Goal: Transaction & Acquisition: Book appointment/travel/reservation

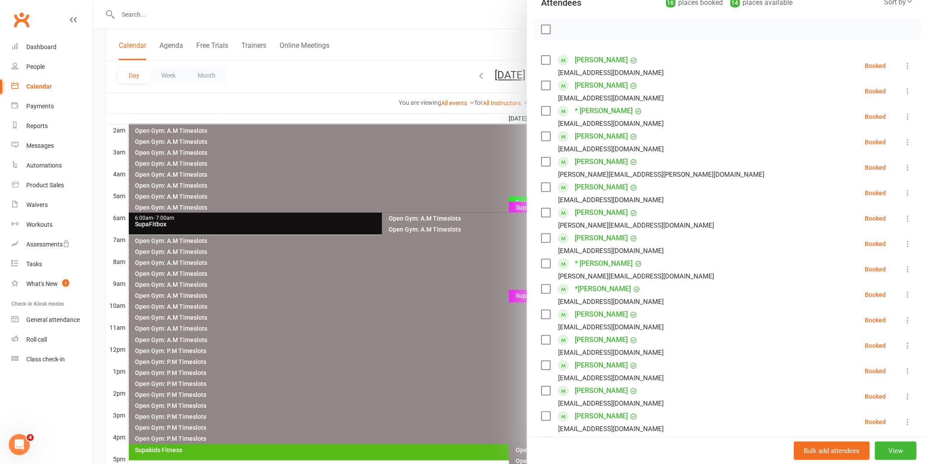
scroll to position [168, 0]
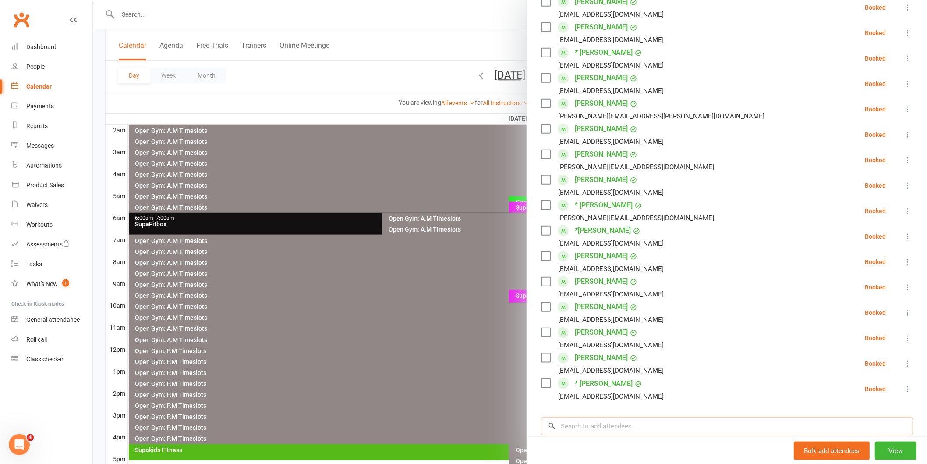
click at [587, 427] on input "search" at bounding box center [727, 426] width 372 height 18
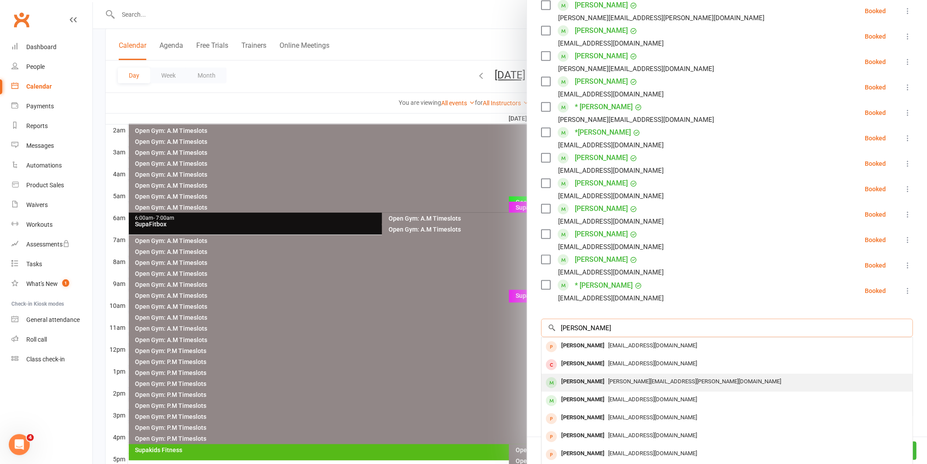
scroll to position [291, 0]
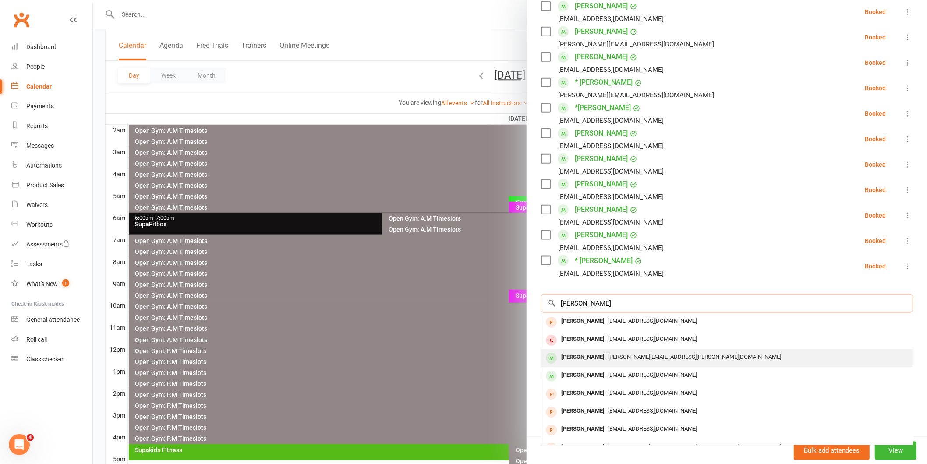
type input "[PERSON_NAME]"
click at [588, 356] on div "[PERSON_NAME]" at bounding box center [583, 357] width 50 height 13
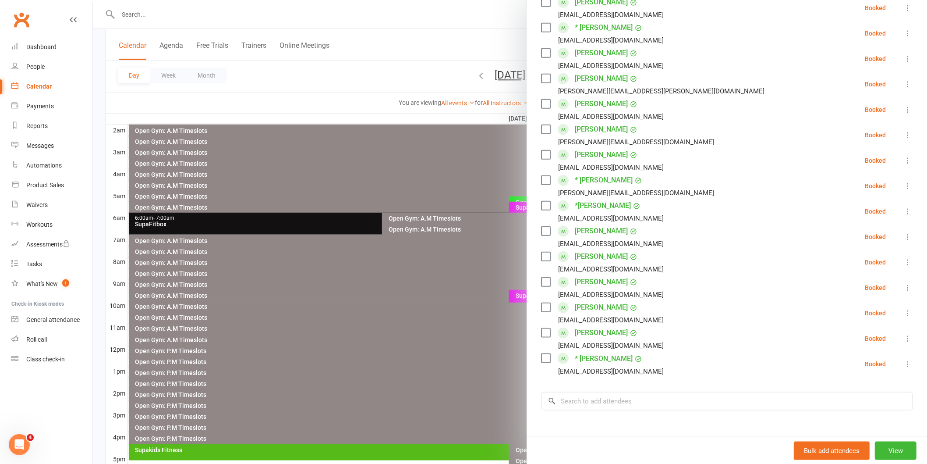
scroll to position [194, 0]
click at [583, 397] on input "search" at bounding box center [727, 400] width 372 height 18
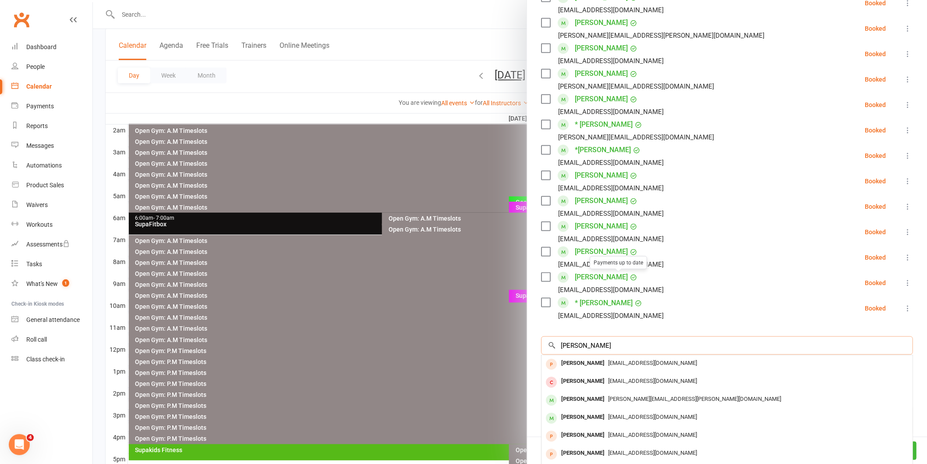
scroll to position [291, 0]
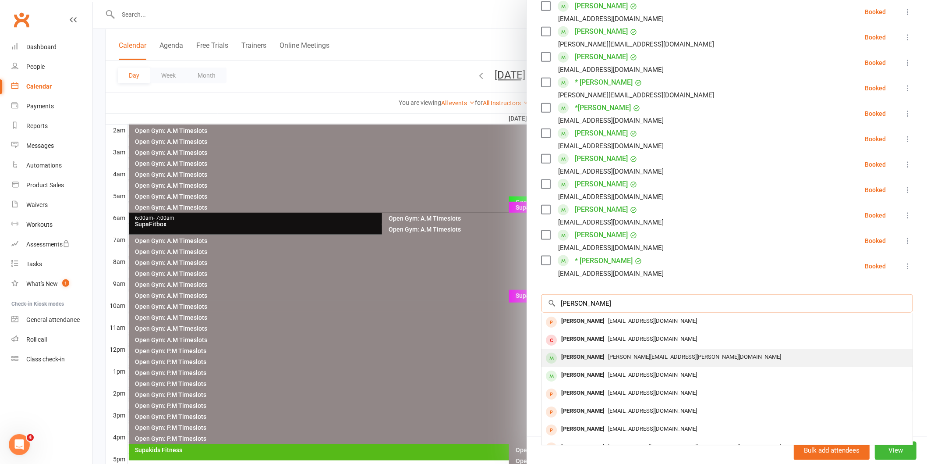
type input "[PERSON_NAME]"
click at [596, 360] on div "[PERSON_NAME][EMAIL_ADDRESS][PERSON_NAME][DOMAIN_NAME]" at bounding box center [727, 357] width 364 height 13
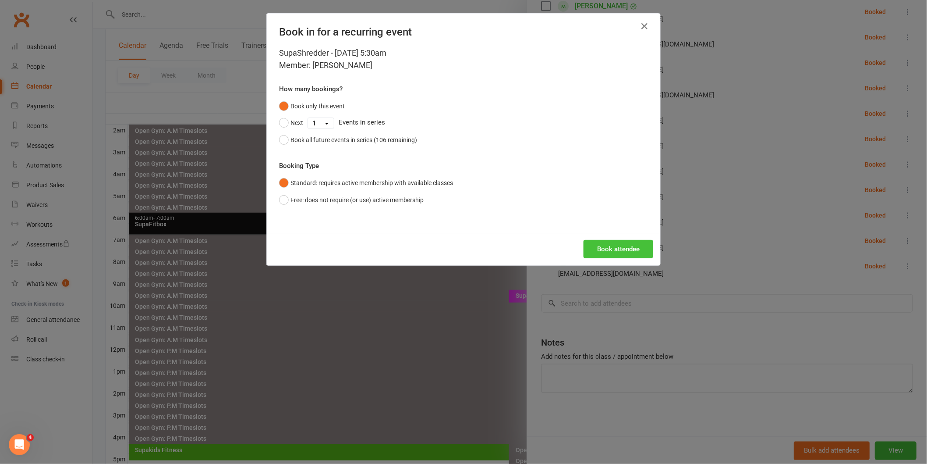
click at [612, 256] on button "Book attendee" at bounding box center [619, 249] width 70 height 18
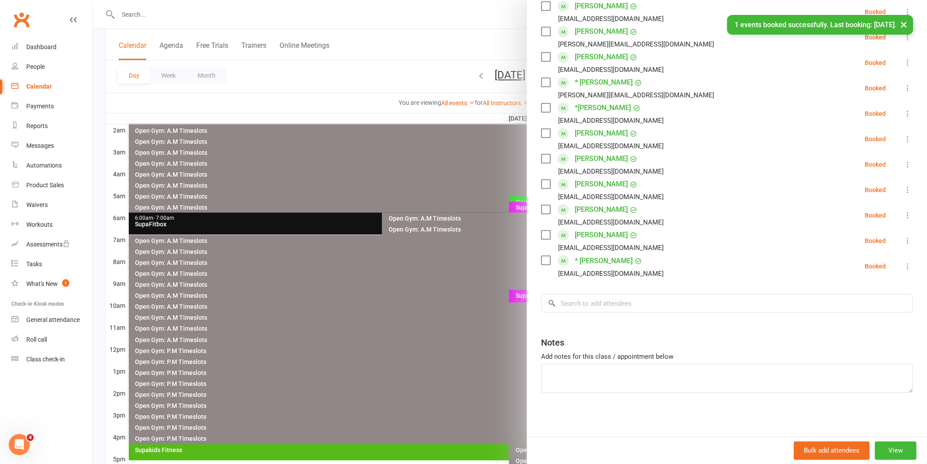
scroll to position [0, 0]
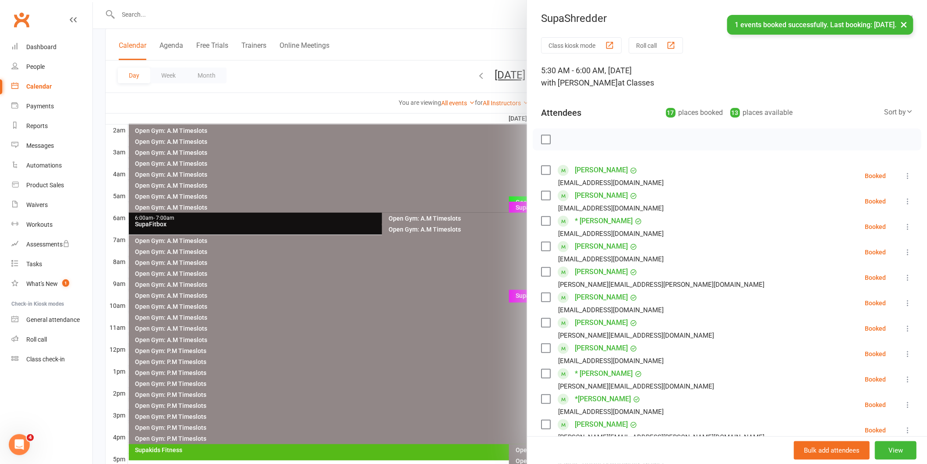
click at [541, 141] on label at bounding box center [545, 139] width 9 height 9
click at [563, 136] on icon "button" at bounding box center [565, 139] width 7 height 7
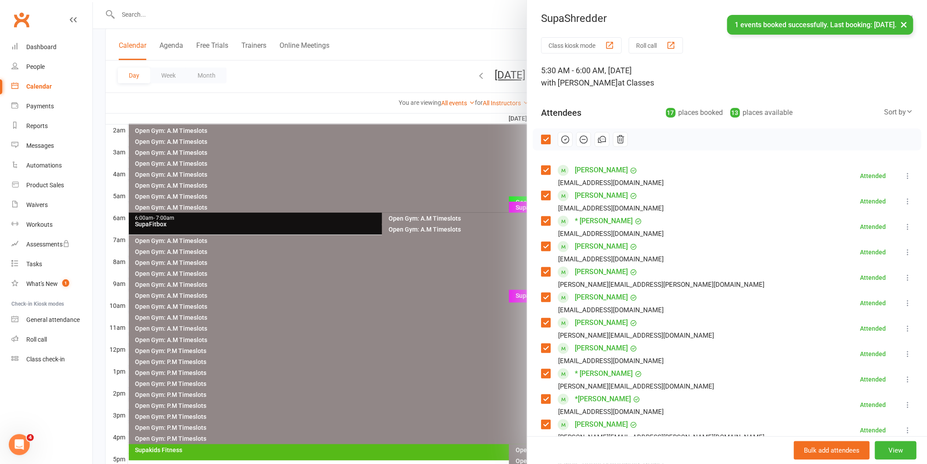
click at [422, 299] on div at bounding box center [510, 232] width 834 height 464
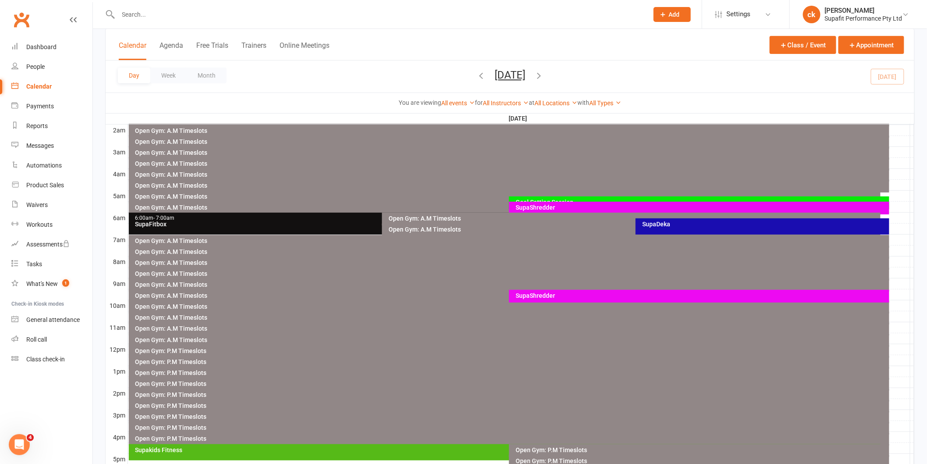
click at [669, 226] on div "SupaDeka" at bounding box center [765, 224] width 246 height 6
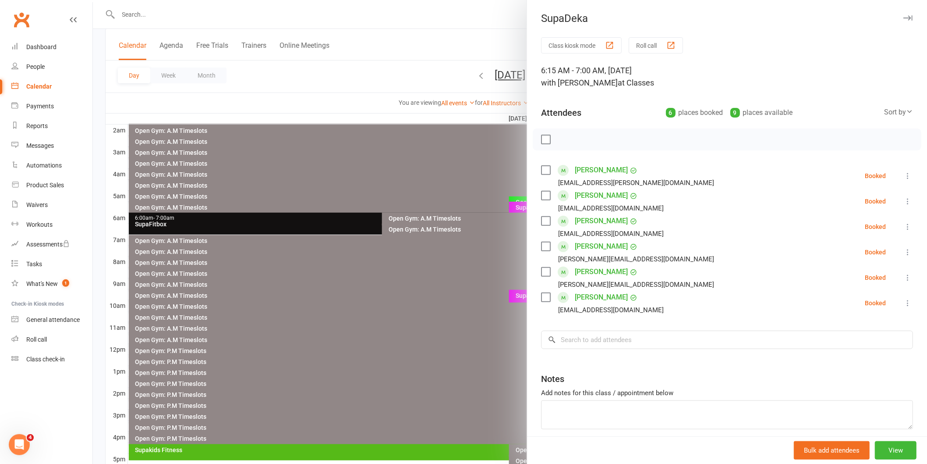
click at [542, 138] on label at bounding box center [545, 139] width 9 height 9
drag, startPoint x: 564, startPoint y: 136, endPoint x: 516, endPoint y: 49, distance: 100.0
click at [564, 136] on icon "button" at bounding box center [565, 140] width 10 height 10
click at [320, 311] on div at bounding box center [510, 232] width 834 height 464
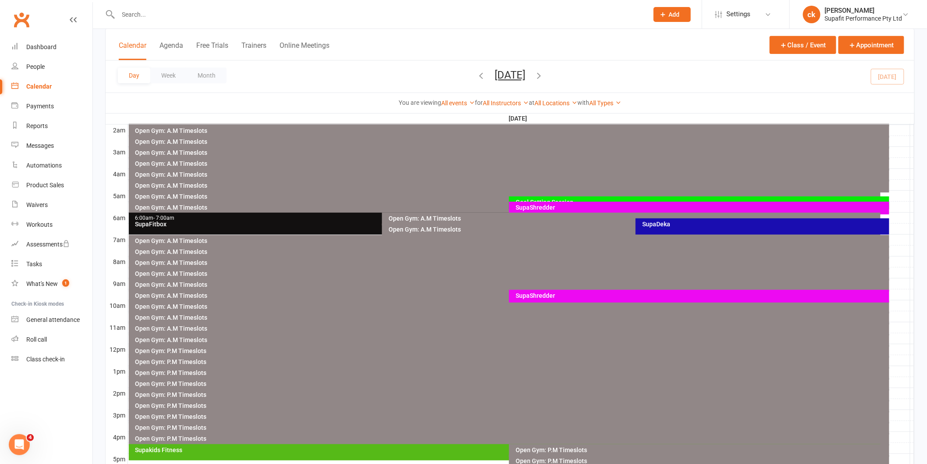
click at [296, 219] on div "6:00am - 7:00am" at bounding box center [380, 218] width 491 height 6
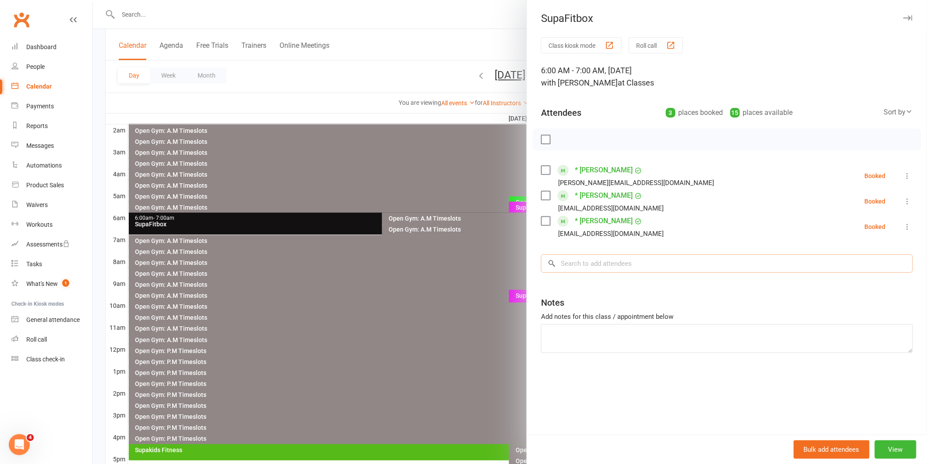
click at [579, 267] on input "search" at bounding box center [727, 263] width 372 height 18
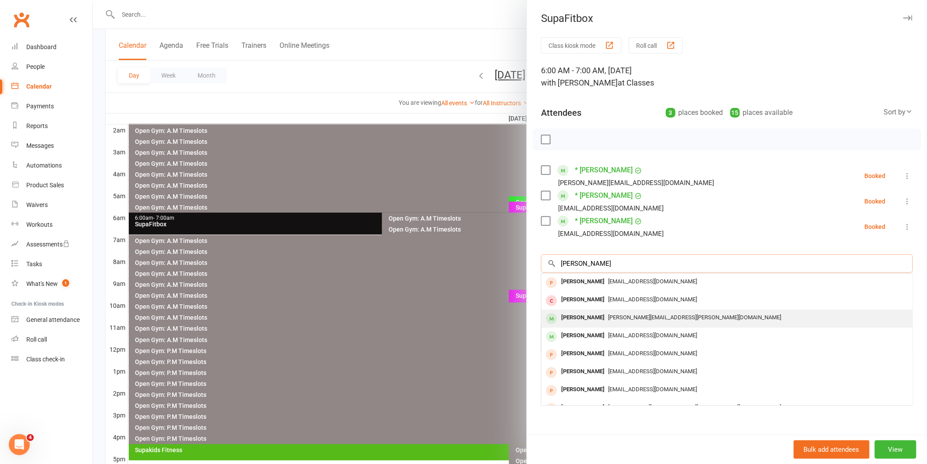
type input "[PERSON_NAME]"
click at [567, 322] on div "[PERSON_NAME]" at bounding box center [583, 317] width 50 height 13
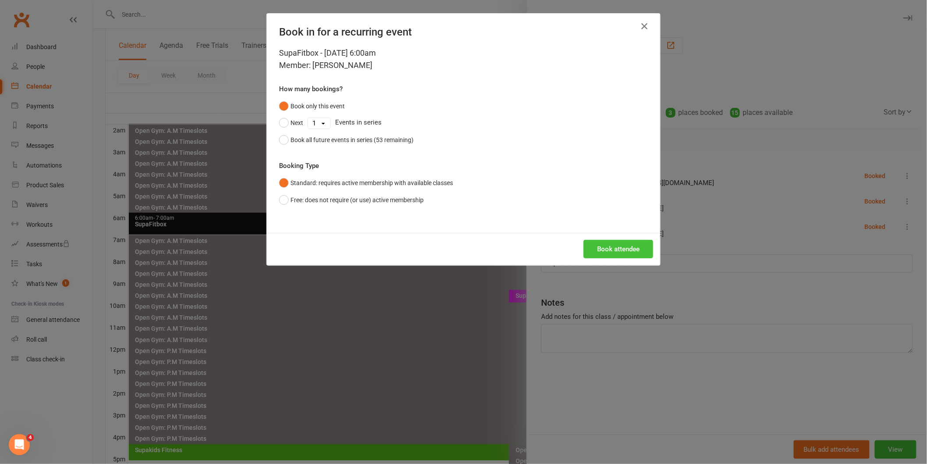
click at [601, 247] on button "Book attendee" at bounding box center [619, 249] width 70 height 18
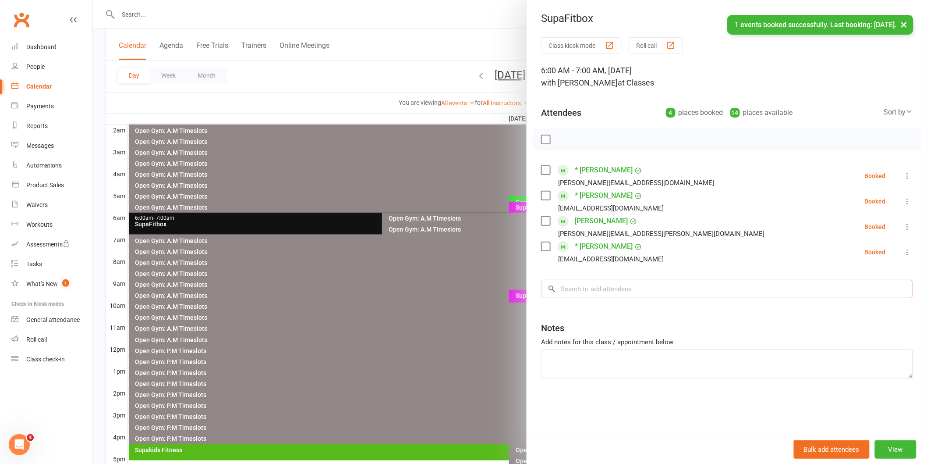
click at [572, 286] on input "search" at bounding box center [727, 289] width 372 height 18
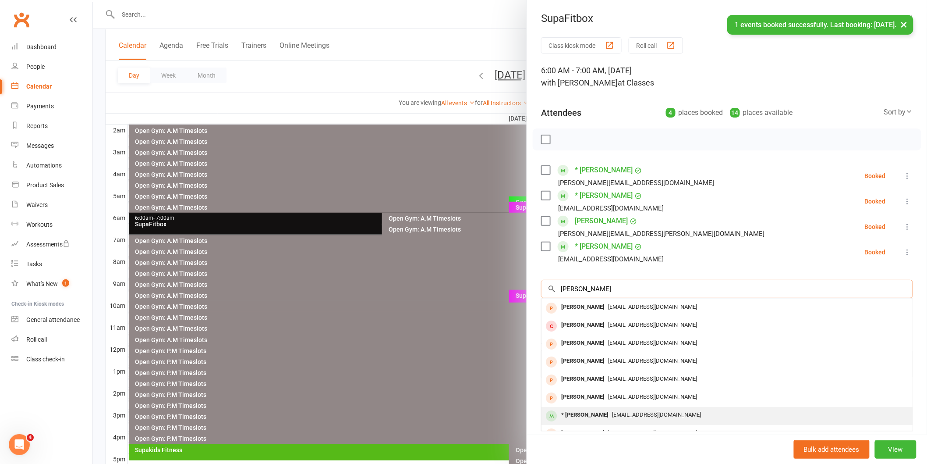
type input "[PERSON_NAME]"
click at [575, 413] on div "* [PERSON_NAME]" at bounding box center [585, 414] width 54 height 13
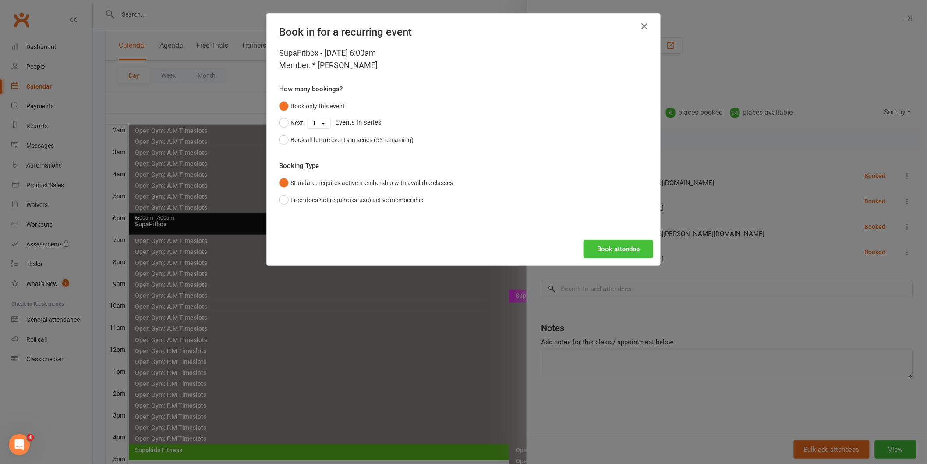
click at [608, 253] on button "Book attendee" at bounding box center [619, 249] width 70 height 18
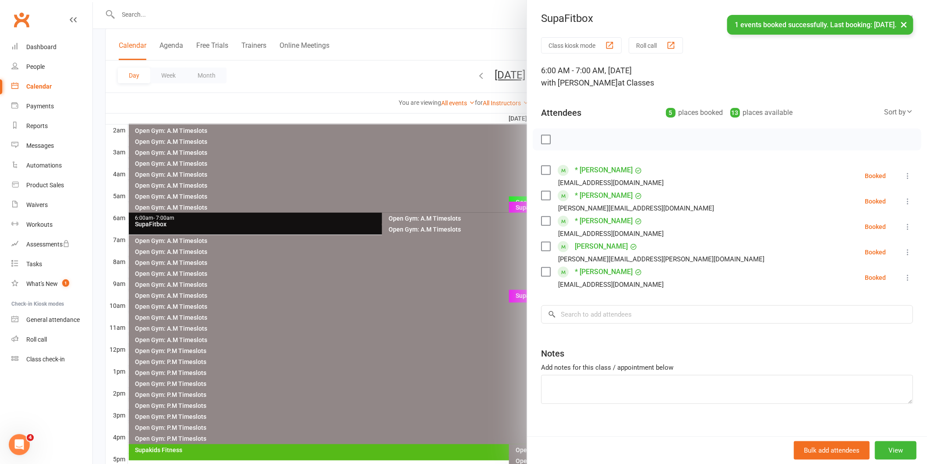
click at [541, 137] on label at bounding box center [545, 139] width 9 height 9
drag, startPoint x: 566, startPoint y: 142, endPoint x: 509, endPoint y: 45, distance: 112.9
click at [566, 142] on icon "button" at bounding box center [565, 140] width 10 height 10
click at [440, 164] on div at bounding box center [510, 232] width 834 height 464
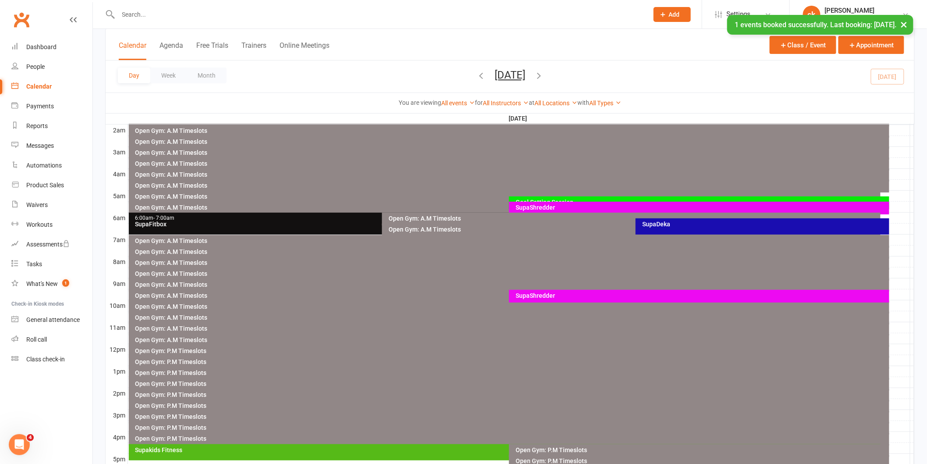
click at [662, 227] on div "SupaDeka" at bounding box center [763, 226] width 254 height 16
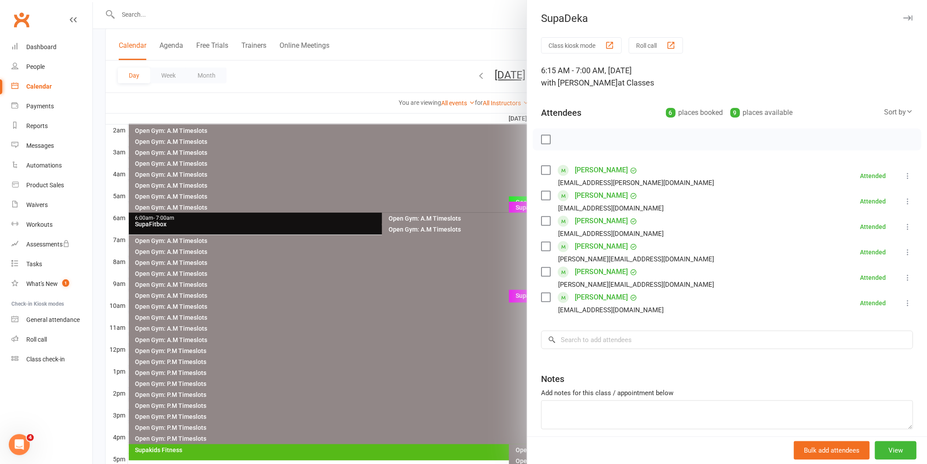
click at [362, 295] on div at bounding box center [510, 232] width 834 height 464
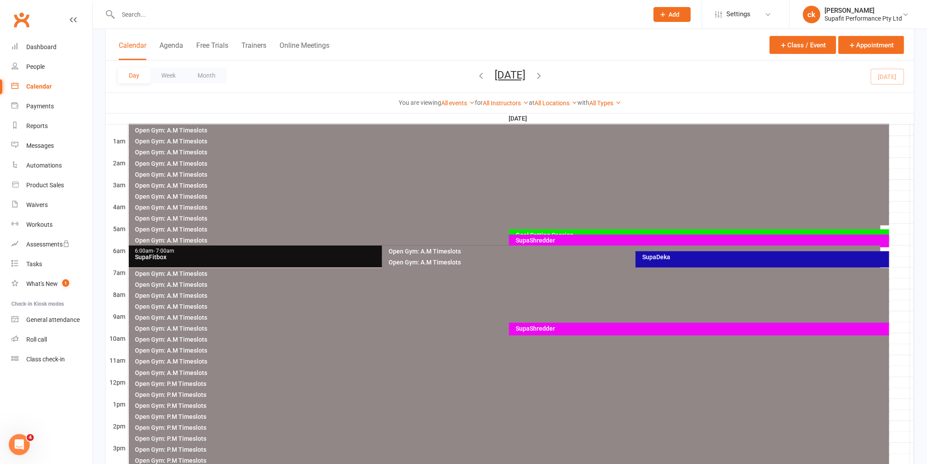
scroll to position [49, 0]
